Goal: Obtain resource: Obtain resource

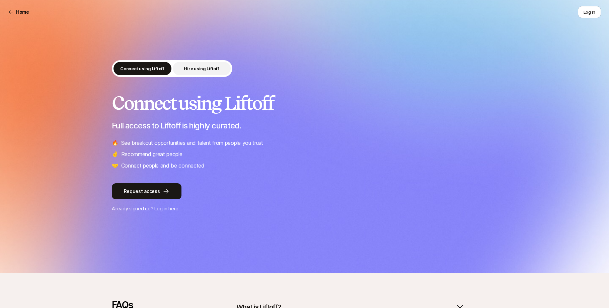
click at [210, 65] on p "Hire using Liftoff" at bounding box center [201, 68] width 35 height 7
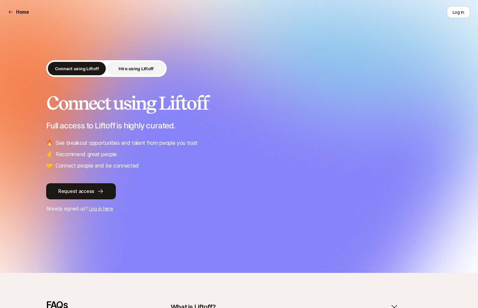
click at [137, 70] on p "Hire using Liftoff" at bounding box center [136, 68] width 35 height 7
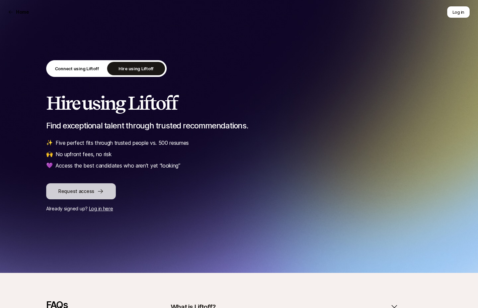
click at [92, 194] on button "Request access" at bounding box center [81, 192] width 70 height 16
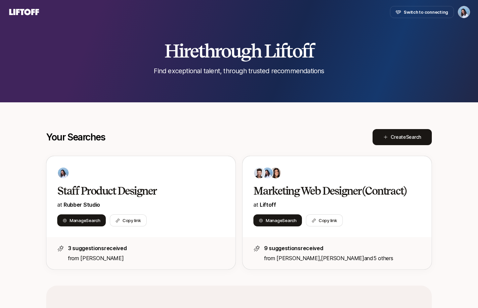
type textarea "x"
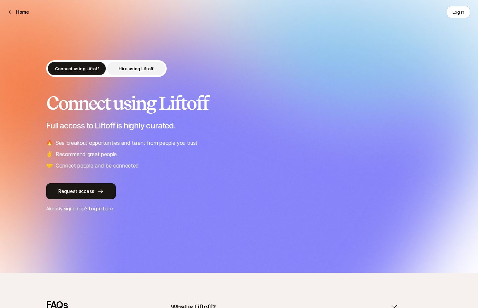
click at [140, 66] on p "Hire using Liftoff" at bounding box center [136, 68] width 35 height 7
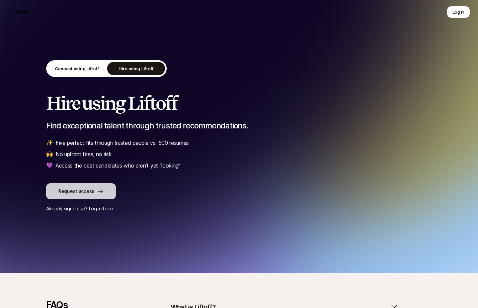
click at [79, 192] on button "Request access" at bounding box center [81, 192] width 70 height 16
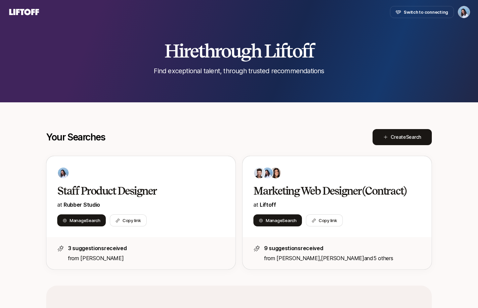
type textarea "x"
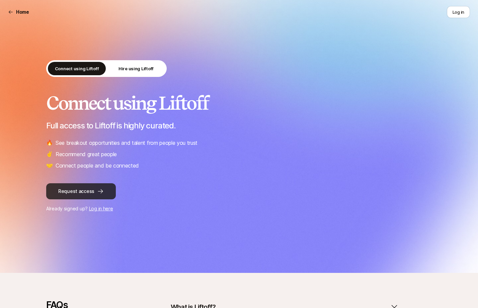
click at [80, 192] on button "Request access" at bounding box center [81, 192] width 70 height 16
click at [97, 192] on icon at bounding box center [100, 191] width 7 height 7
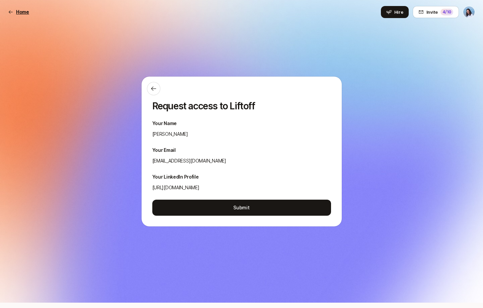
click at [10, 11] on icon at bounding box center [10, 11] width 5 height 5
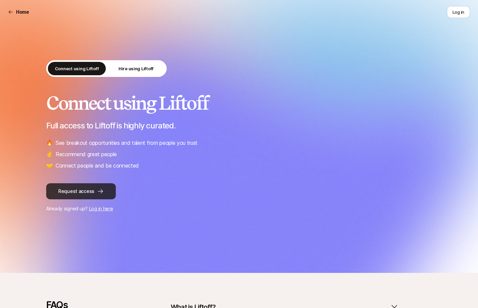
click at [94, 188] on button "Request access" at bounding box center [81, 192] width 70 height 16
click at [94, 189] on button "Request access" at bounding box center [81, 192] width 70 height 16
click at [70, 197] on button "Request access" at bounding box center [81, 192] width 70 height 16
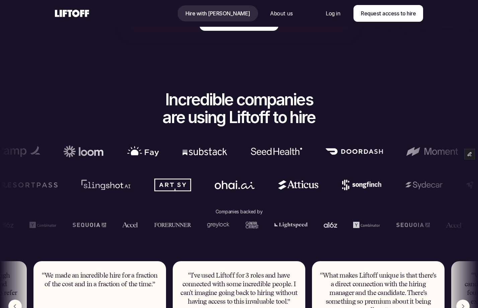
scroll to position [245, 0]
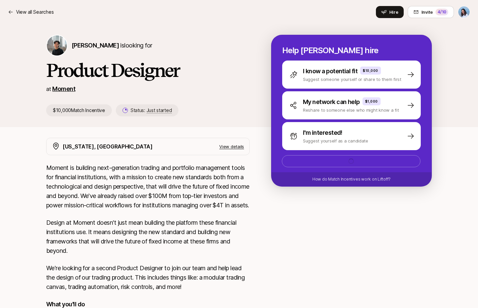
click at [64, 91] on link "Moment" at bounding box center [63, 88] width 23 height 7
